Goal: Task Accomplishment & Management: Complete application form

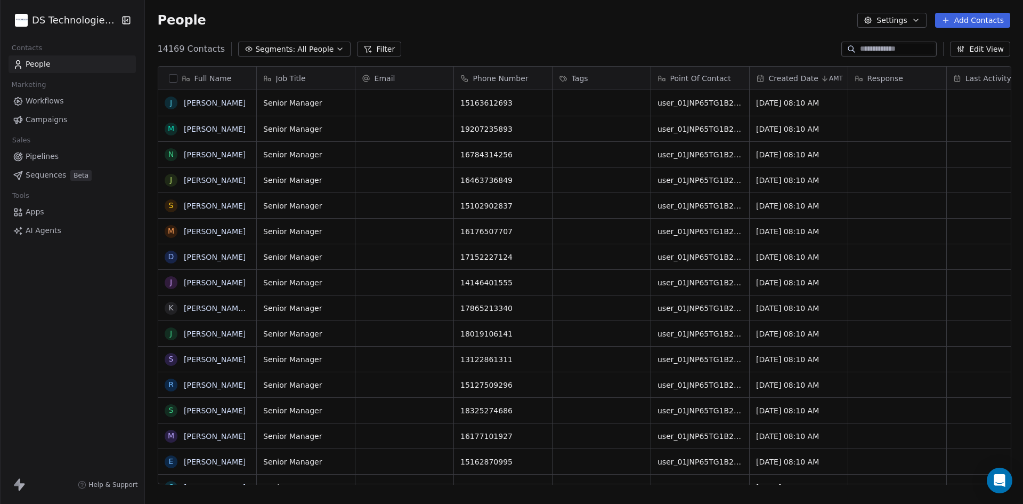
click at [962, 18] on button "Add Contacts" at bounding box center [972, 20] width 75 height 15
click at [969, 59] on span "Import from CSV" at bounding box center [973, 60] width 62 height 11
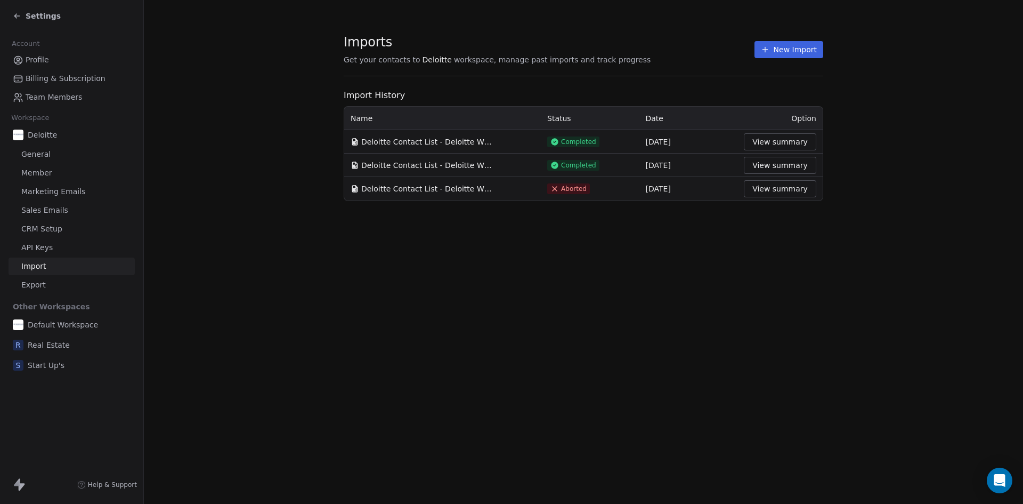
click at [800, 52] on button "New Import" at bounding box center [789, 49] width 69 height 17
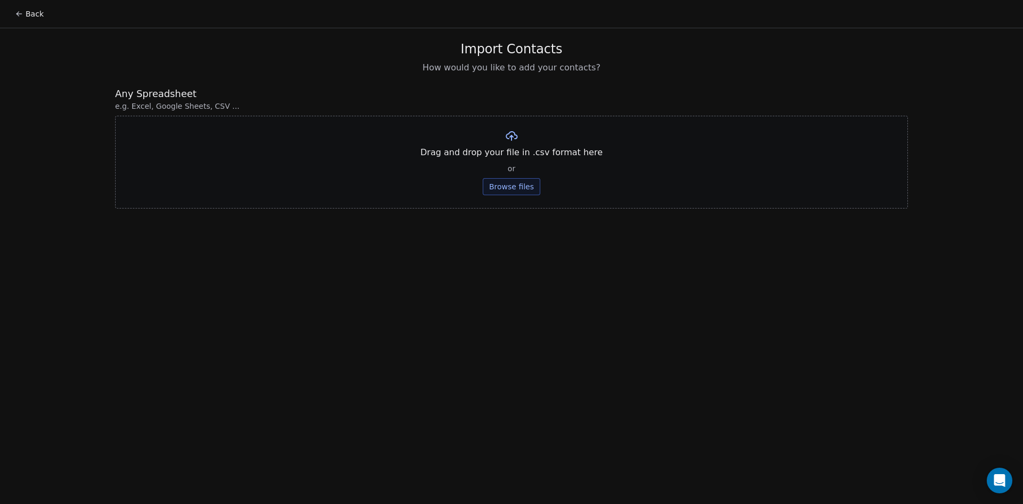
click at [499, 182] on button "Browse files" at bounding box center [512, 186] width 58 height 17
click at [521, 152] on button "Upload" at bounding box center [511, 156] width 39 height 17
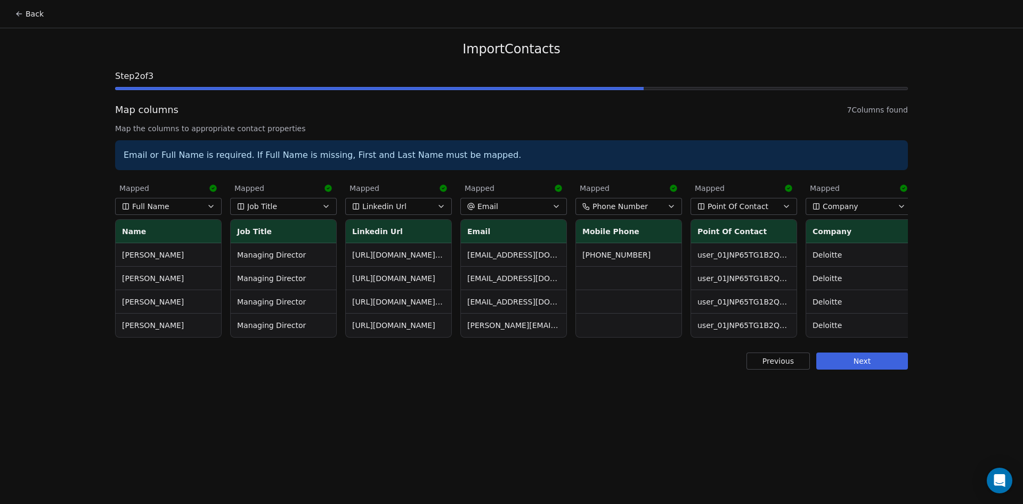
click at [865, 369] on button "Next" at bounding box center [862, 360] width 92 height 17
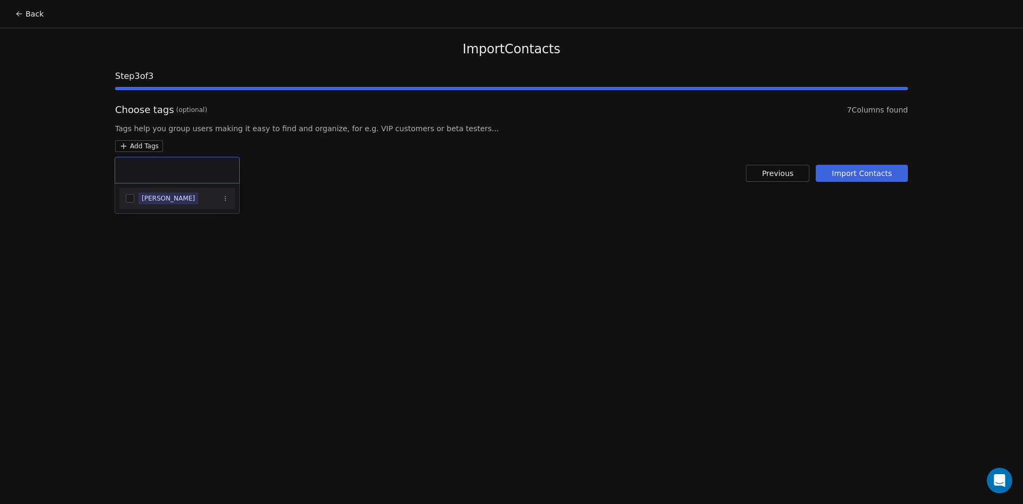
click at [117, 146] on html "Back Import Contacts Step 3 of 3 Choose tags (optional) 7 Columns found Tags he…" at bounding box center [511, 252] width 1023 height 504
click at [131, 202] on div "[PERSON_NAME]" at bounding box center [177, 198] width 116 height 17
click at [512, 225] on html "Back Import Contacts Step 3 of 3 Choose tags (optional) 7 Columns found Tags he…" at bounding box center [511, 252] width 1023 height 504
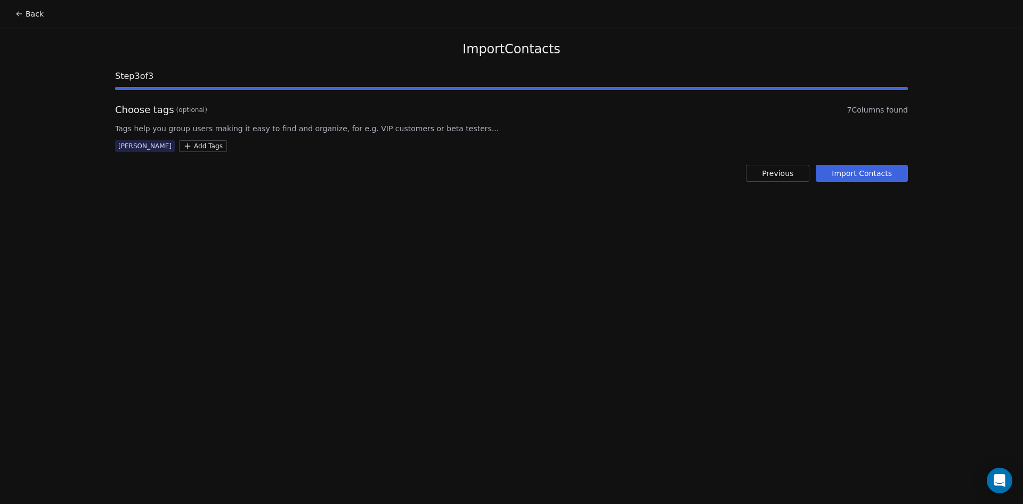
click at [869, 175] on button "Import Contacts" at bounding box center [862, 173] width 92 height 17
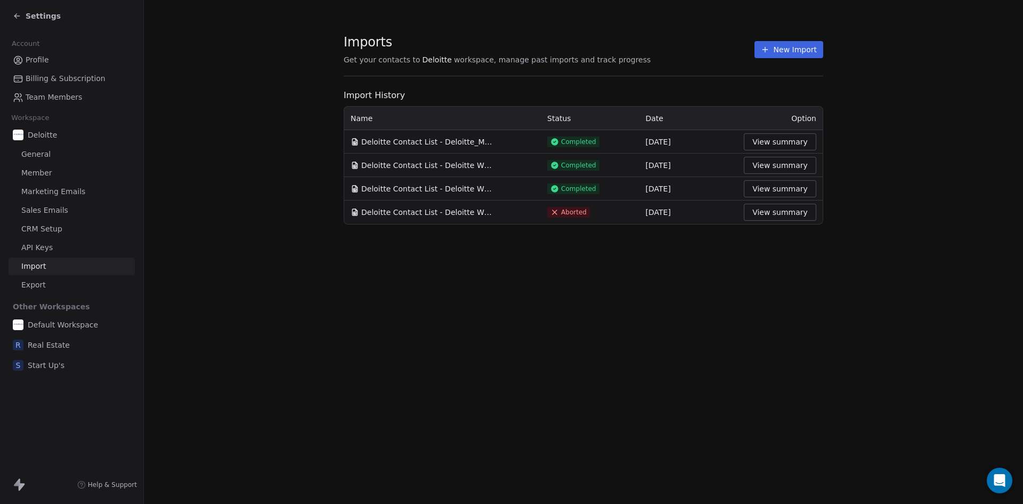
click at [17, 12] on icon at bounding box center [17, 16] width 9 height 9
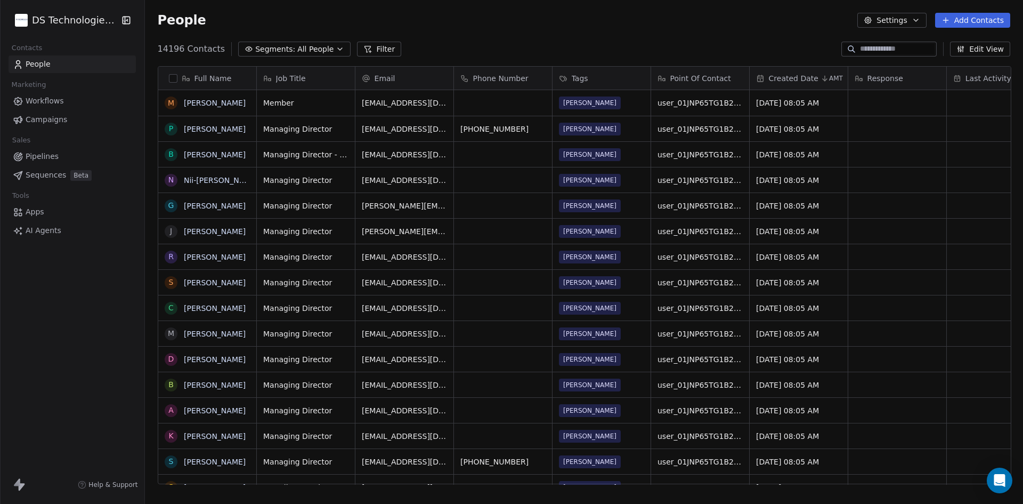
click at [995, 18] on button "Add Contacts" at bounding box center [972, 20] width 75 height 15
click at [979, 59] on span "Import from CSV" at bounding box center [973, 60] width 62 height 11
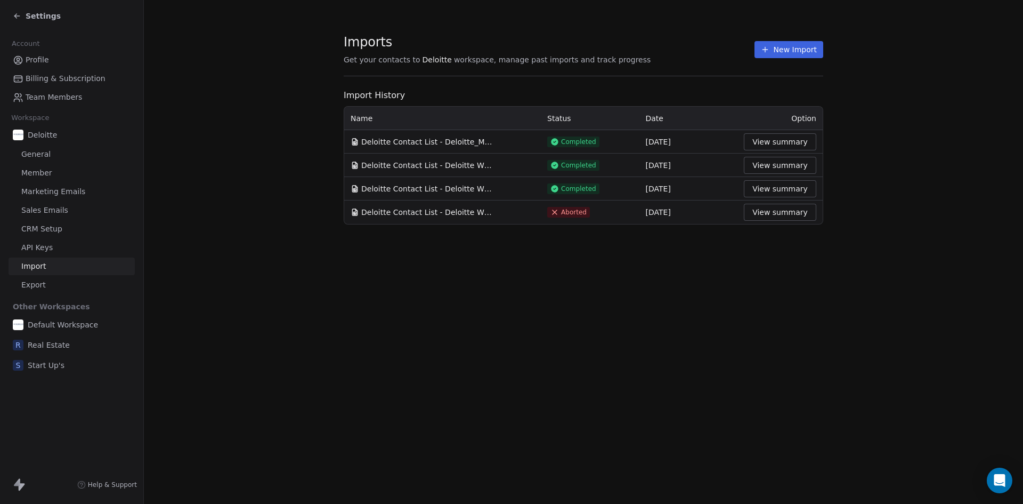
click at [782, 43] on button "New Import" at bounding box center [789, 49] width 69 height 17
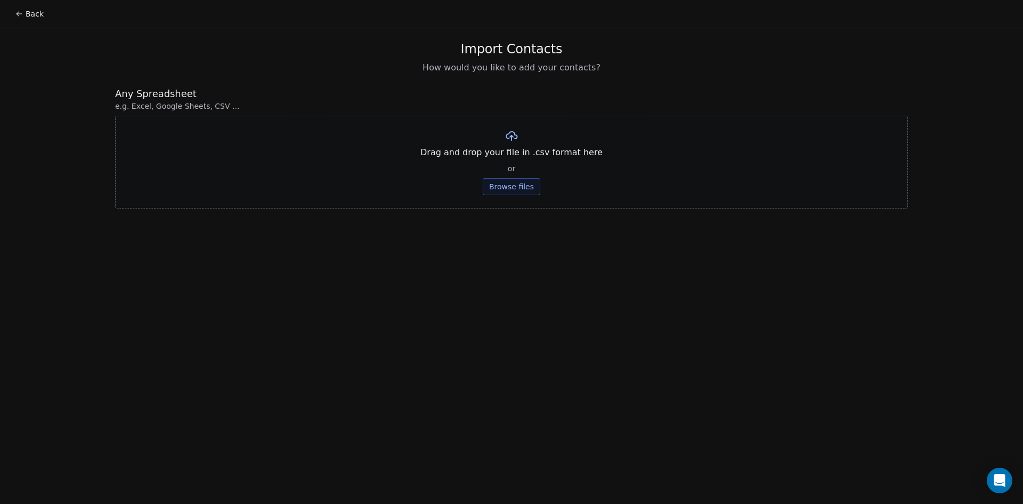
click at [504, 188] on button "Browse files" at bounding box center [512, 186] width 58 height 17
click at [521, 155] on button "Upload" at bounding box center [511, 156] width 39 height 17
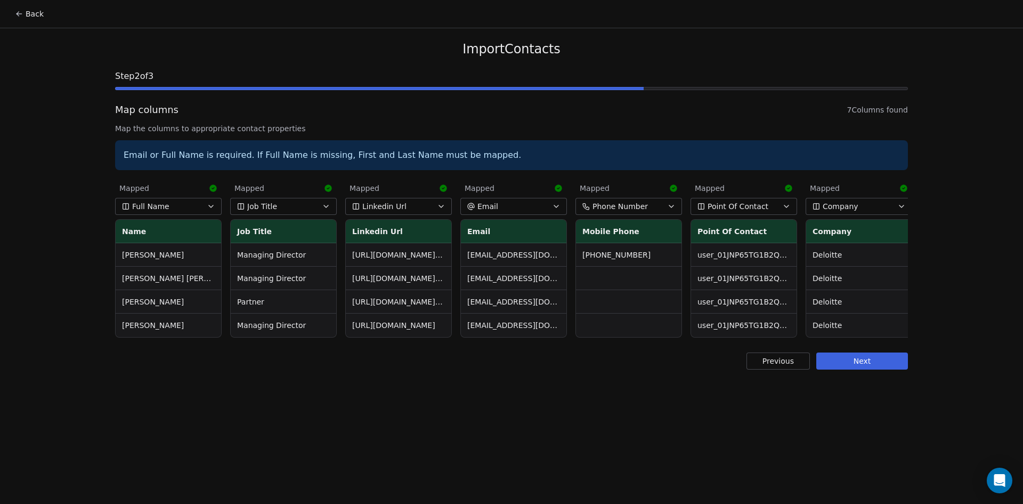
click at [877, 368] on button "Next" at bounding box center [862, 360] width 92 height 17
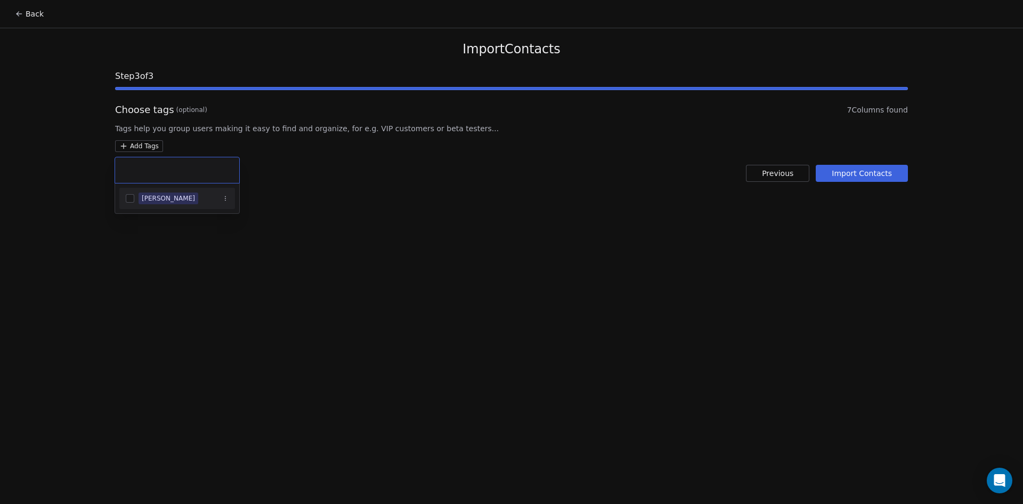
click at [134, 147] on html "Back Import Contacts Step 3 of 3 Choose tags (optional) 7 Columns found Tags he…" at bounding box center [511, 252] width 1023 height 504
click at [147, 195] on div "[PERSON_NAME]" at bounding box center [168, 198] width 53 height 10
click at [450, 215] on html "Back Import Contacts Step 3 of 3 Choose tags (optional) 7 Columns found Tags he…" at bounding box center [511, 252] width 1023 height 504
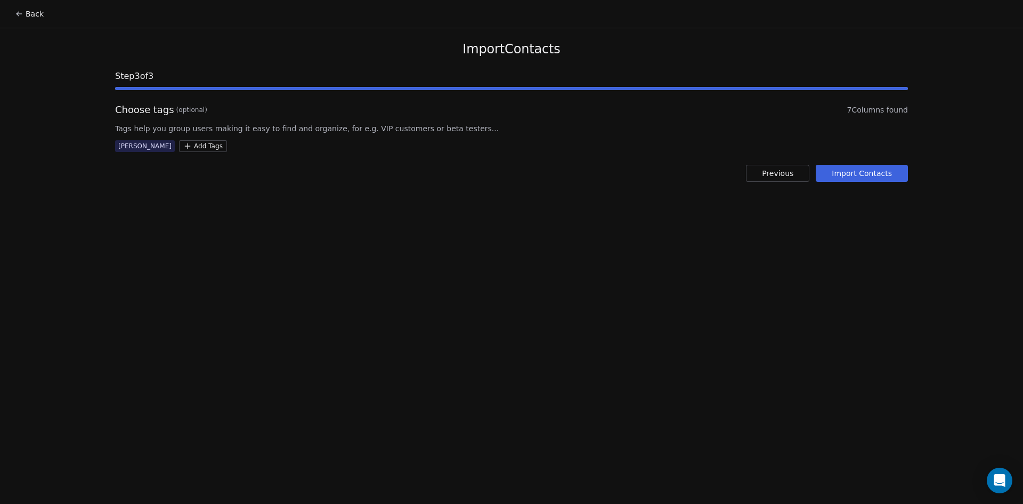
click at [864, 172] on button "Import Contacts" at bounding box center [862, 173] width 92 height 17
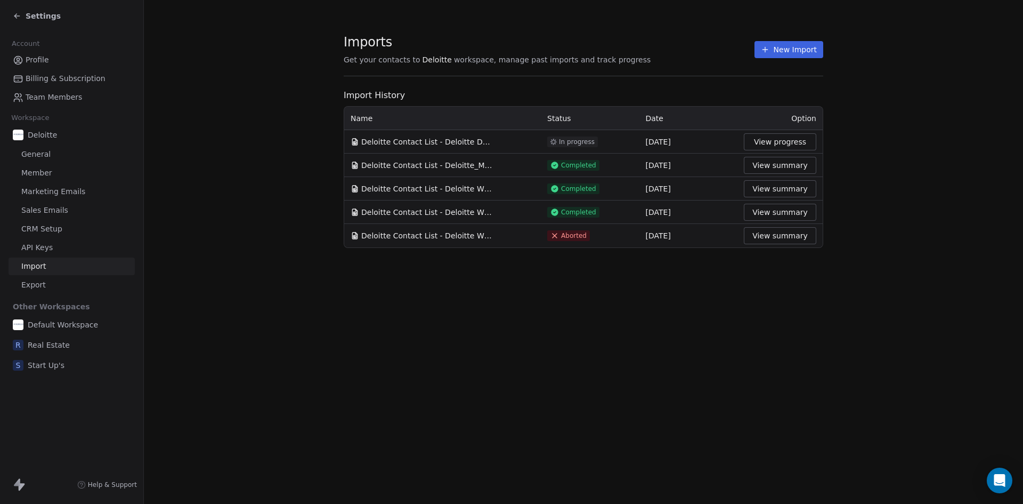
click at [563, 238] on span "Aborted" at bounding box center [574, 235] width 26 height 9
click at [562, 336] on div "Imports Get your contacts to Deloitte workspace, manage past imports and track …" at bounding box center [583, 252] width 879 height 504
click at [15, 15] on icon at bounding box center [15, 15] width 2 height 2
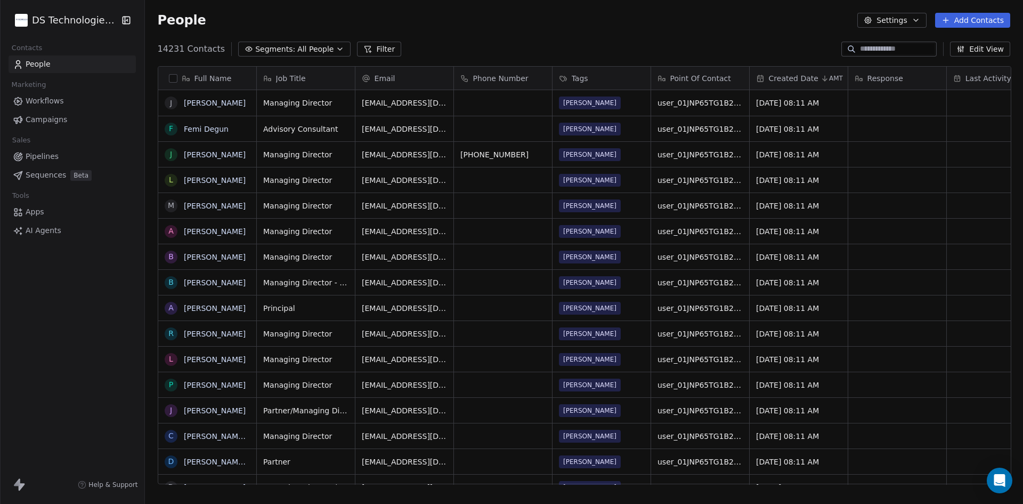
click at [982, 21] on button "Add Contacts" at bounding box center [972, 20] width 75 height 15
click at [996, 57] on span "Import from CSV" at bounding box center [973, 60] width 62 height 11
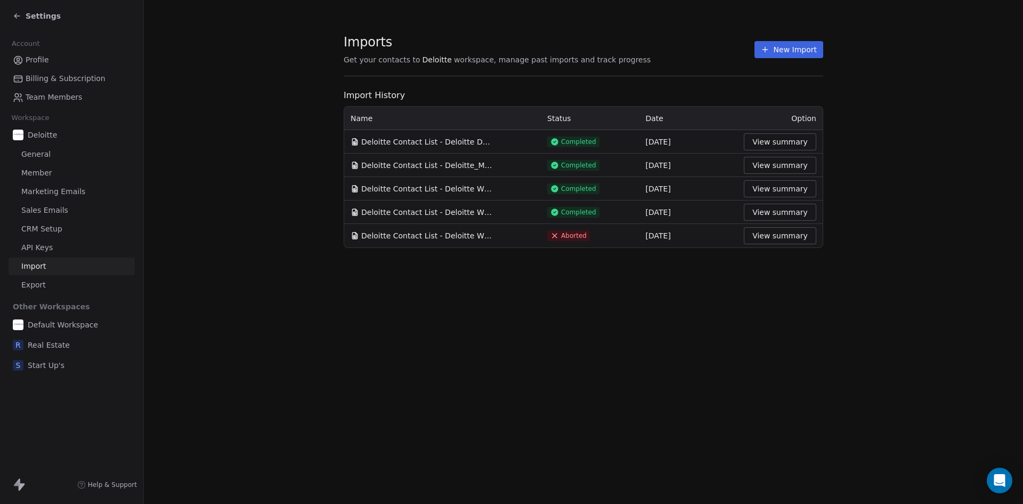
click at [795, 49] on button "New Import" at bounding box center [789, 49] width 69 height 17
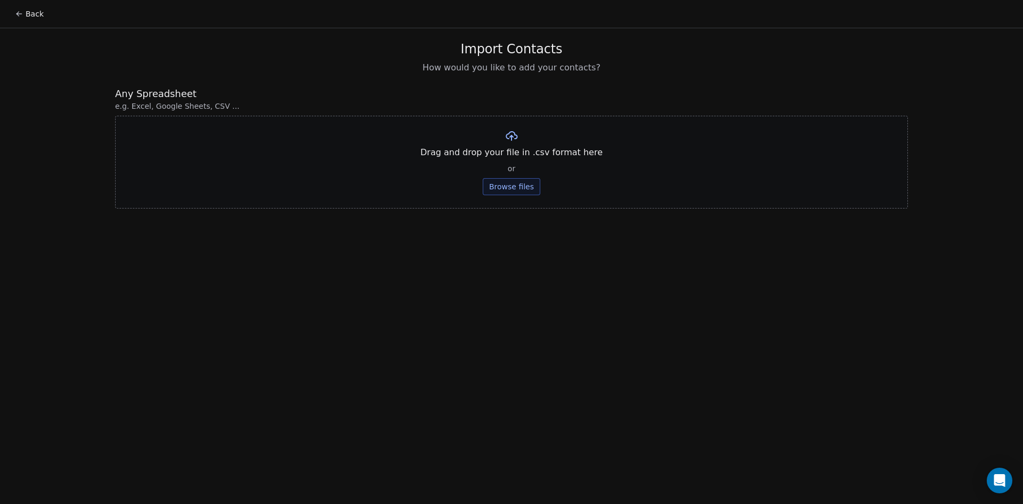
click at [505, 187] on button "Browse files" at bounding box center [512, 186] width 58 height 17
click at [510, 156] on button "Upload" at bounding box center [511, 156] width 39 height 17
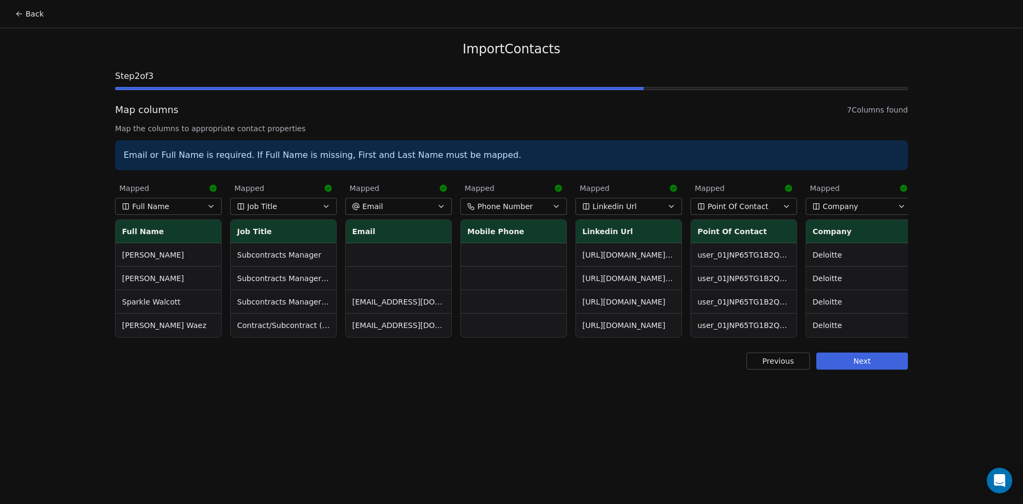
click at [855, 367] on button "Next" at bounding box center [862, 360] width 92 height 17
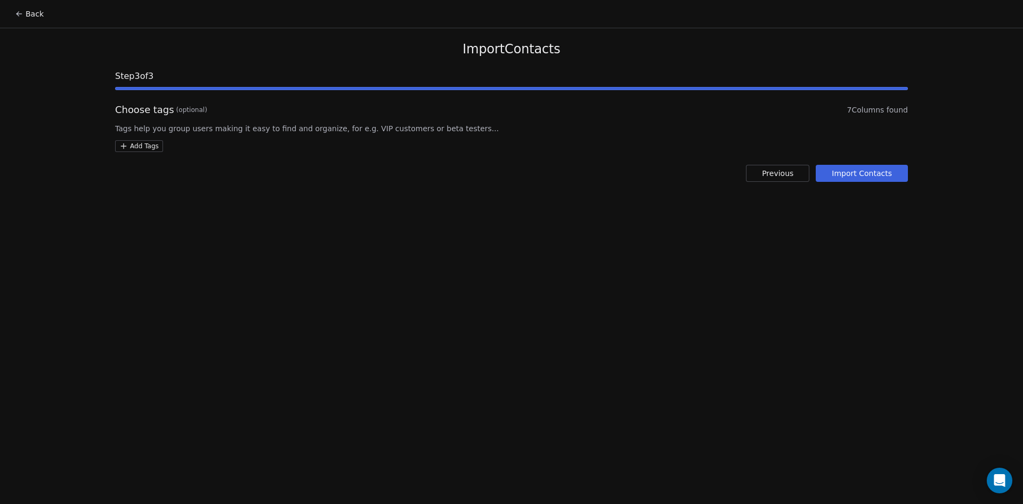
click at [124, 147] on html "Back Import Contacts Step 3 of 3 Choose tags (optional) 7 Columns found Tags he…" at bounding box center [511, 252] width 1023 height 504
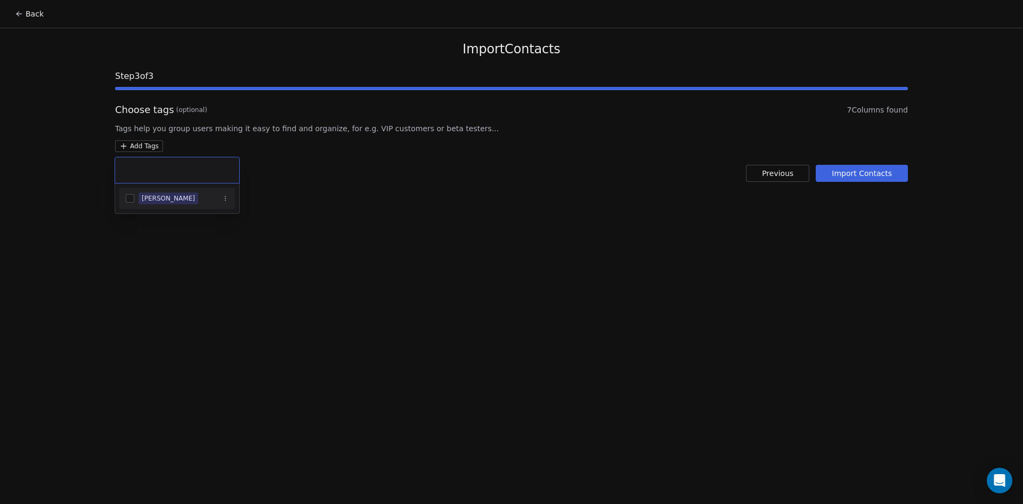
click at [154, 200] on div "[PERSON_NAME]" at bounding box center [168, 198] width 53 height 10
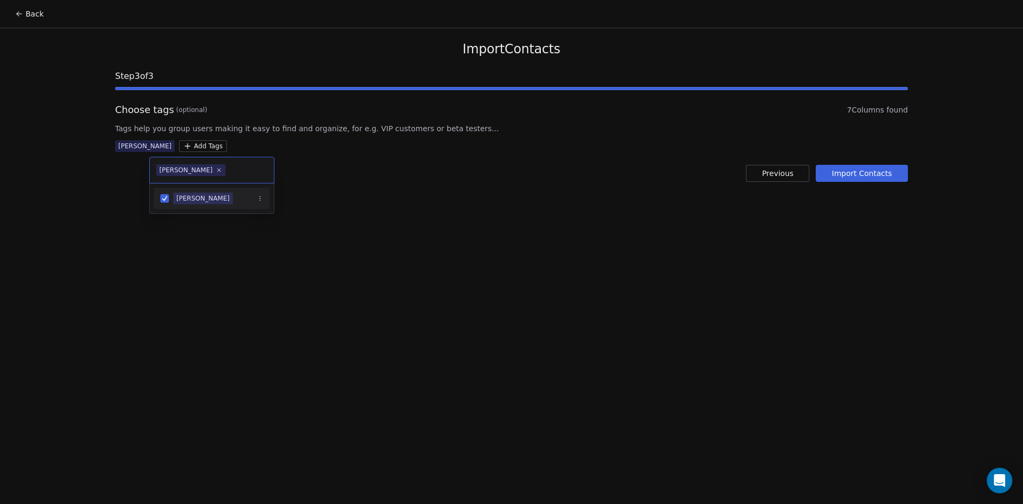
click at [474, 246] on html "Back Import Contacts Step 3 of 3 Choose tags (optional) 7 Columns found Tags he…" at bounding box center [511, 252] width 1023 height 504
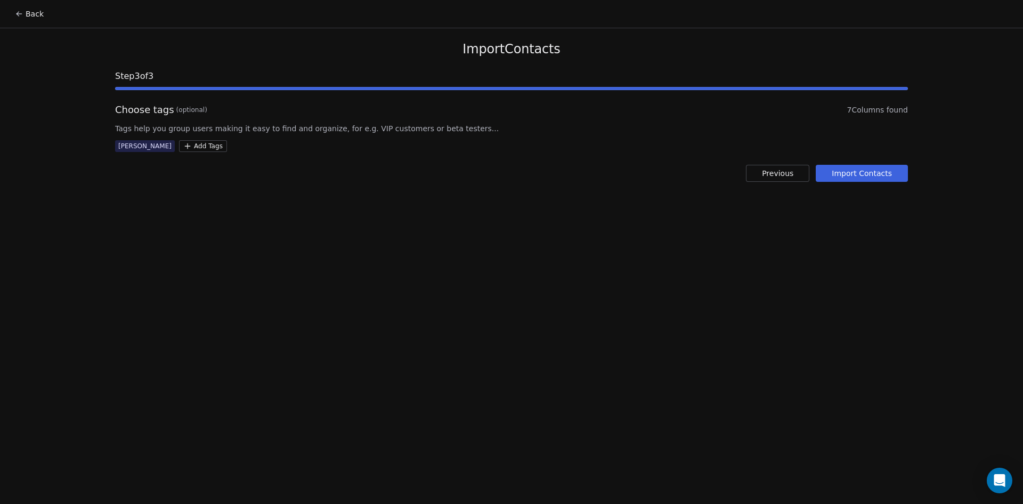
click at [872, 176] on button "Import Contacts" at bounding box center [862, 173] width 92 height 17
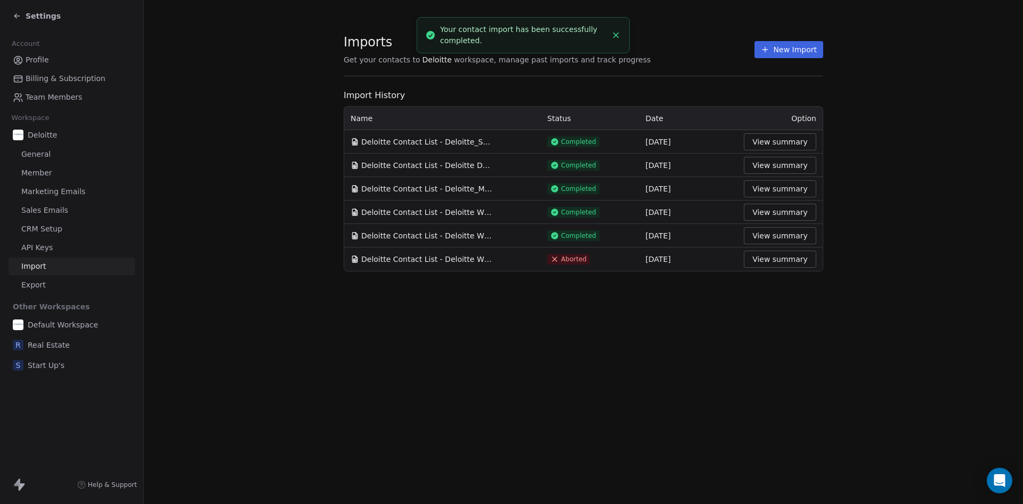
click at [618, 33] on line "Close toast" at bounding box center [616, 35] width 5 height 5
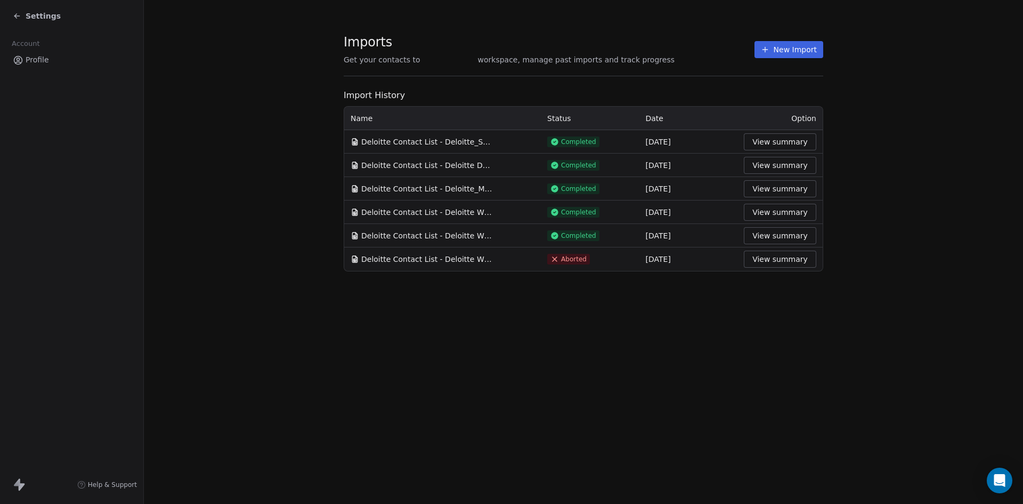
click at [16, 12] on icon at bounding box center [17, 16] width 9 height 9
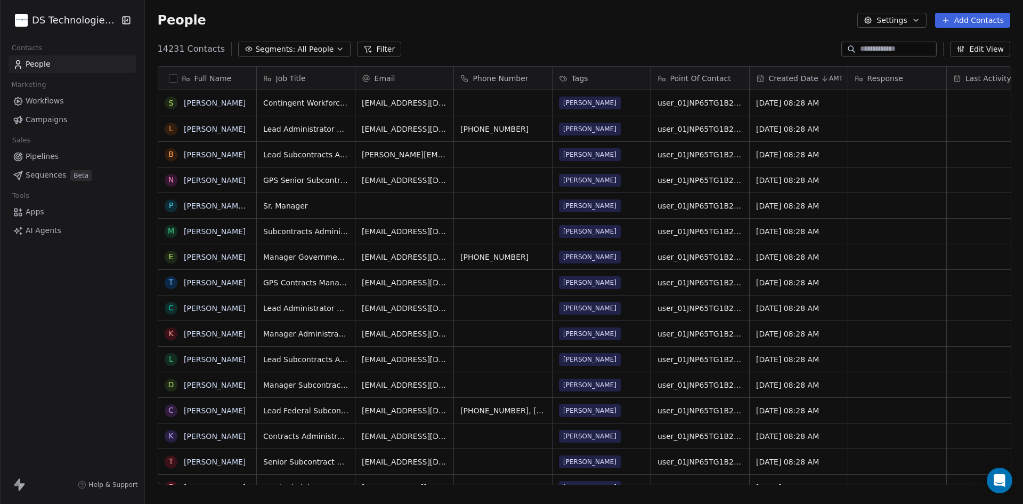
scroll to position [435, 871]
